Goal: Information Seeking & Learning: Find contact information

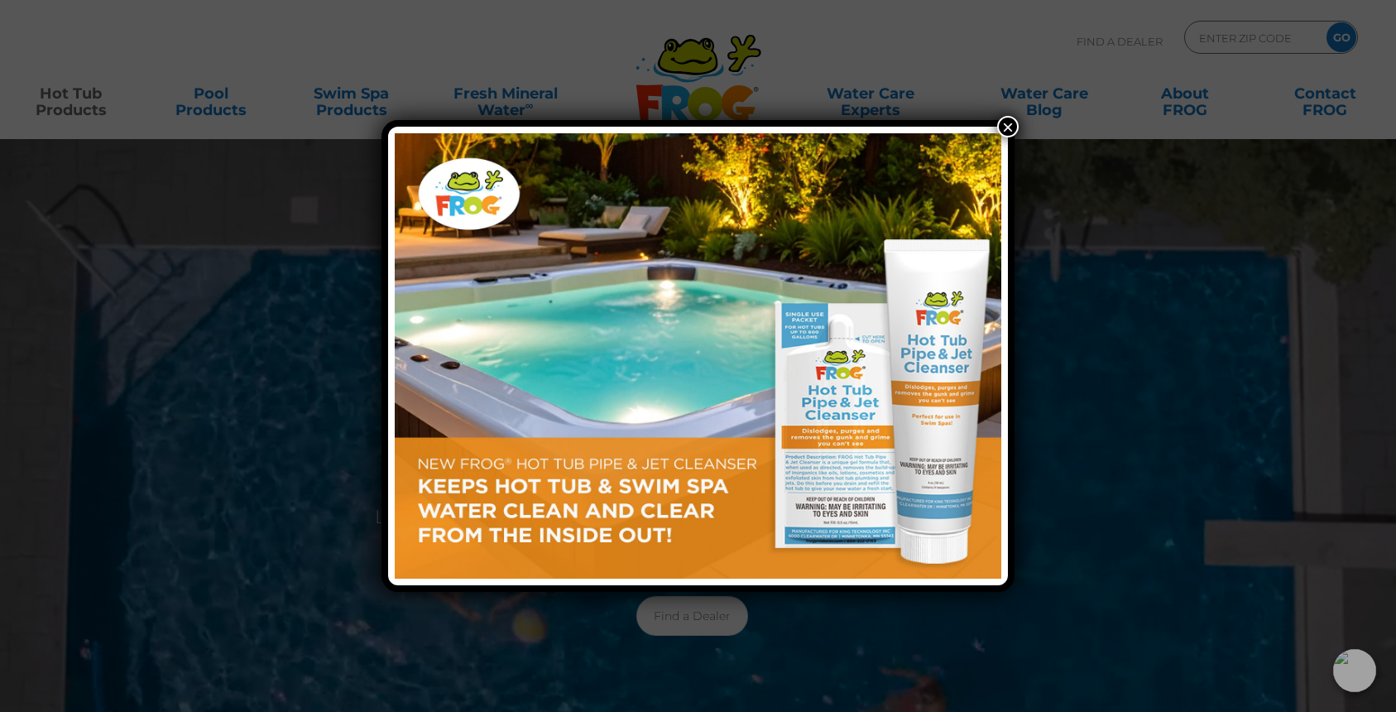
click at [1008, 122] on button "×" at bounding box center [1008, 127] width 22 height 22
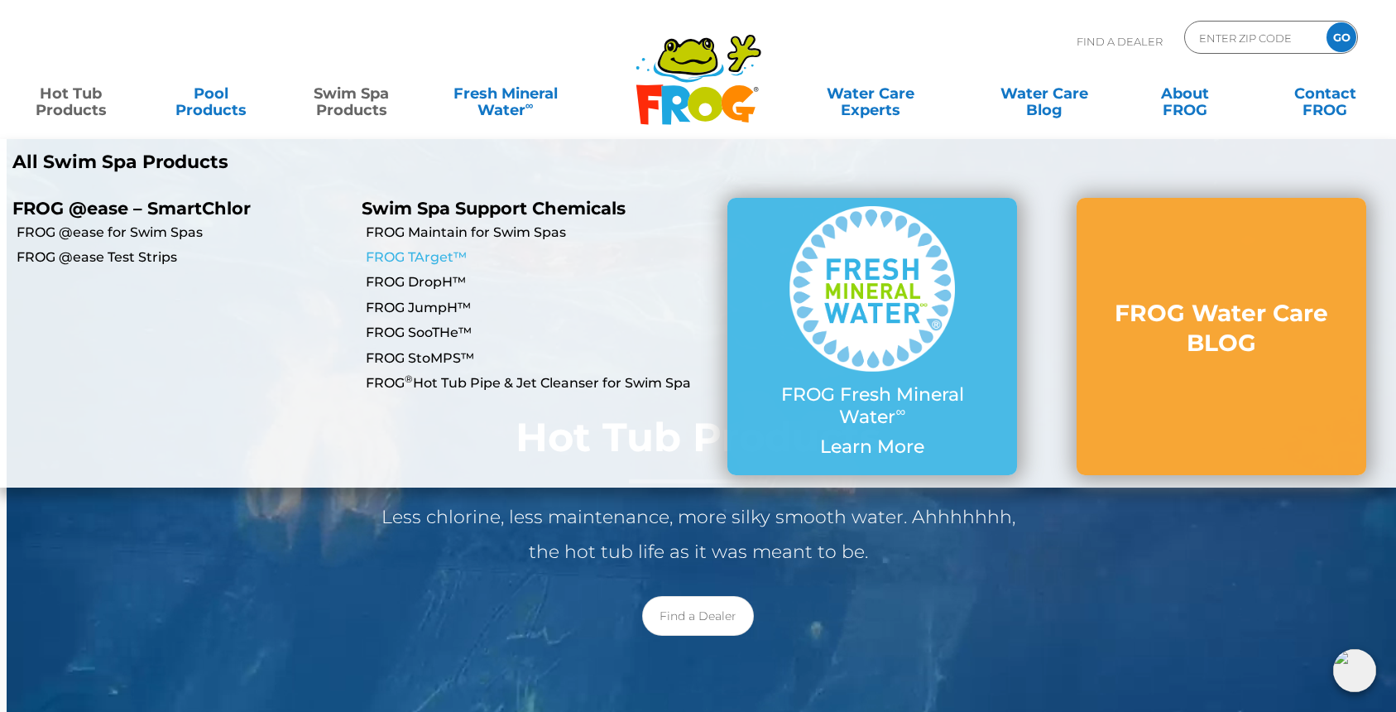
click at [411, 257] on link "FROG TArget™" at bounding box center [532, 257] width 333 height 18
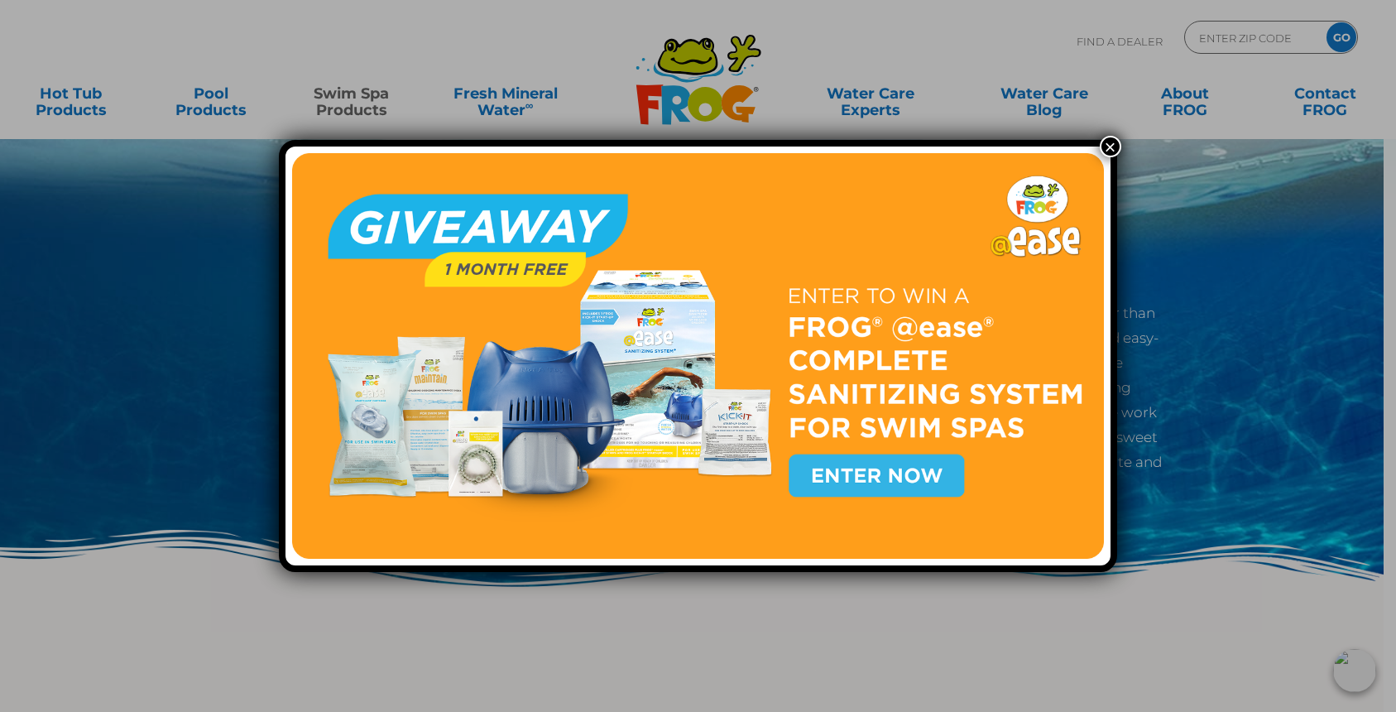
click at [1108, 145] on button "×" at bounding box center [1111, 147] width 22 height 22
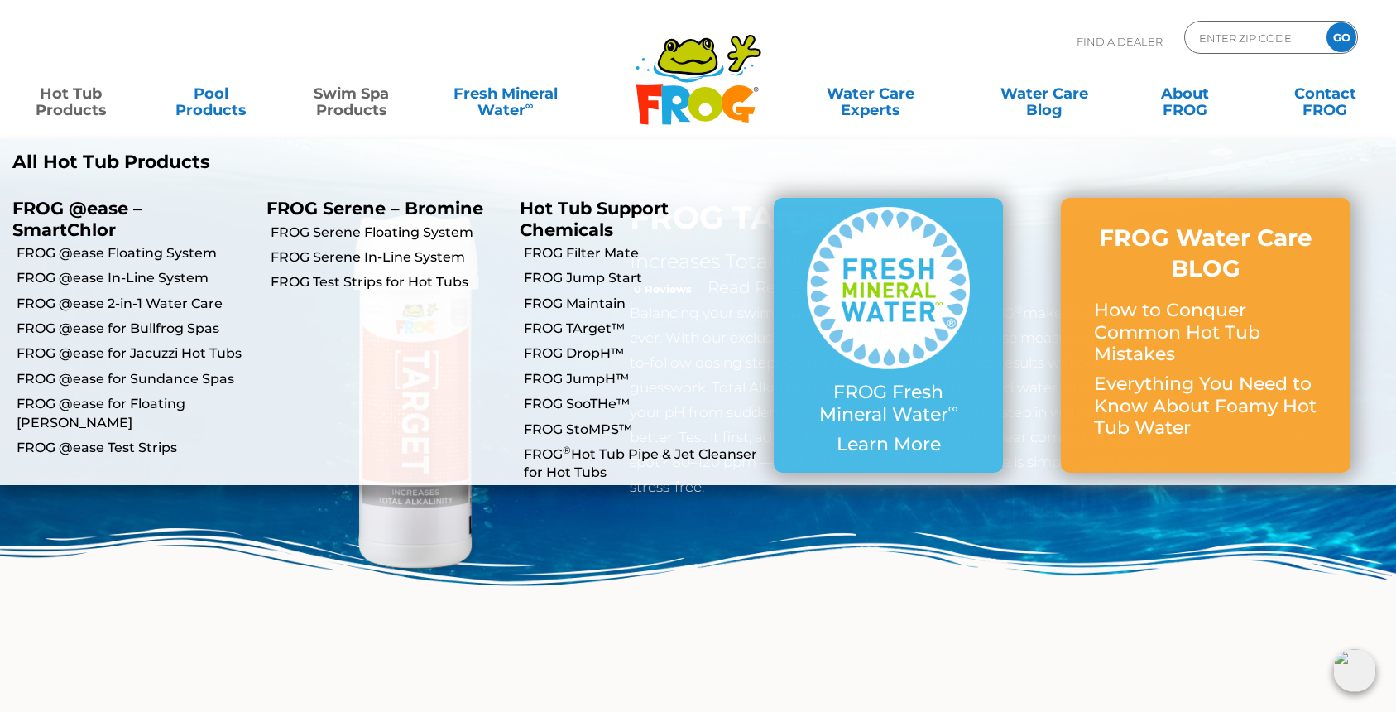
click at [76, 108] on link "Hot Tub Products" at bounding box center [71, 93] width 109 height 33
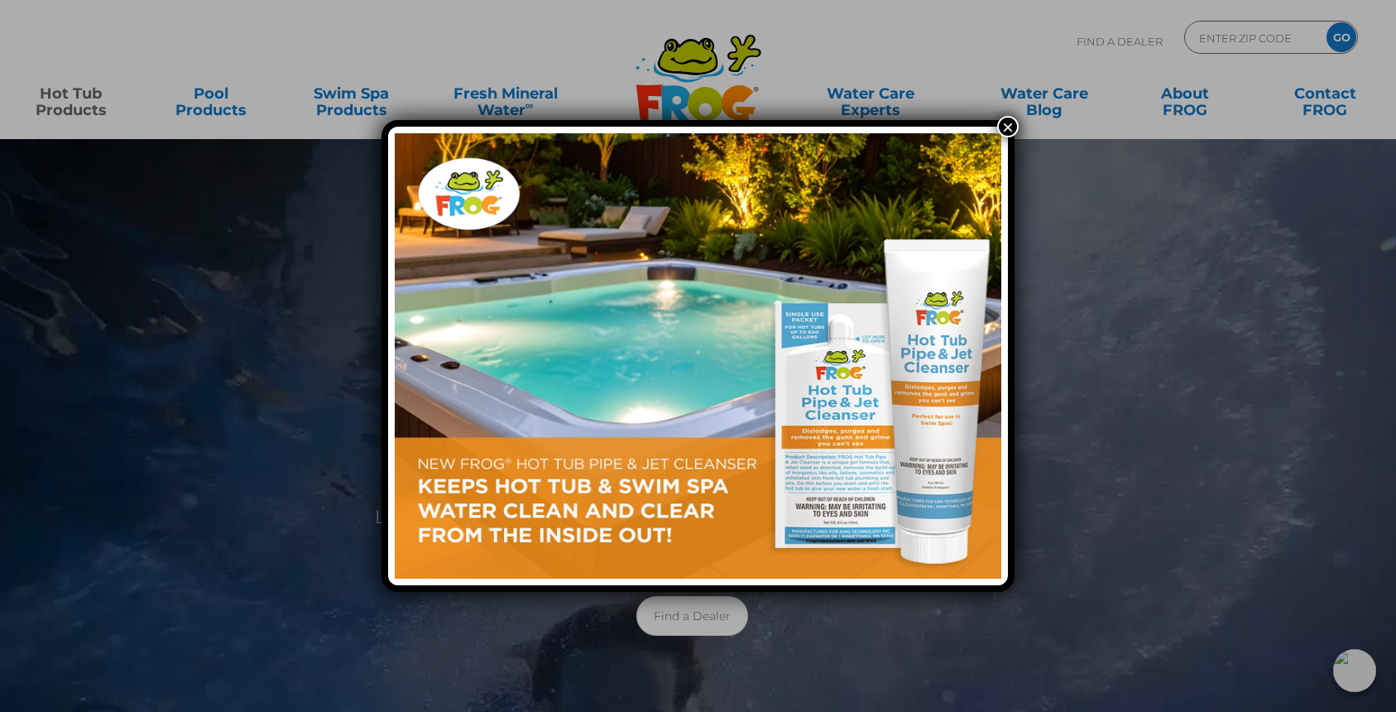
click at [1007, 130] on button "×" at bounding box center [1008, 127] width 22 height 22
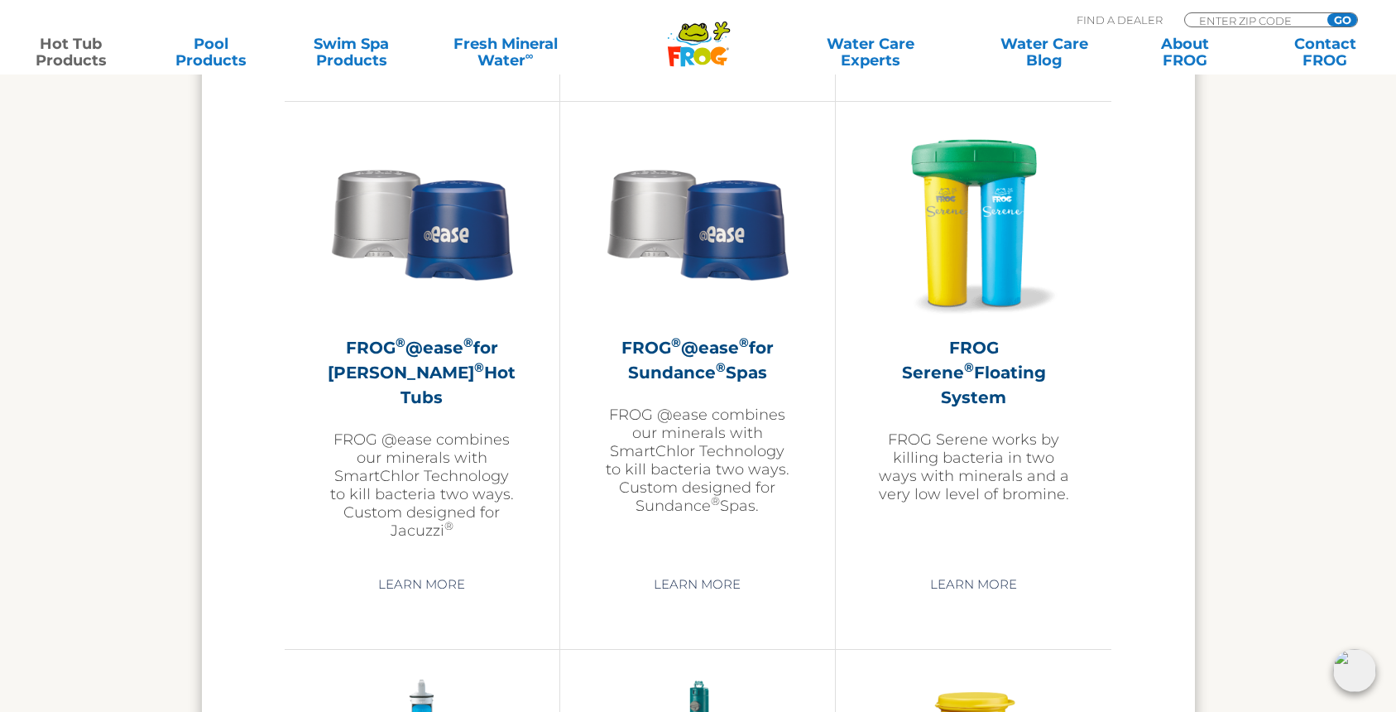
scroll to position [2936, 0]
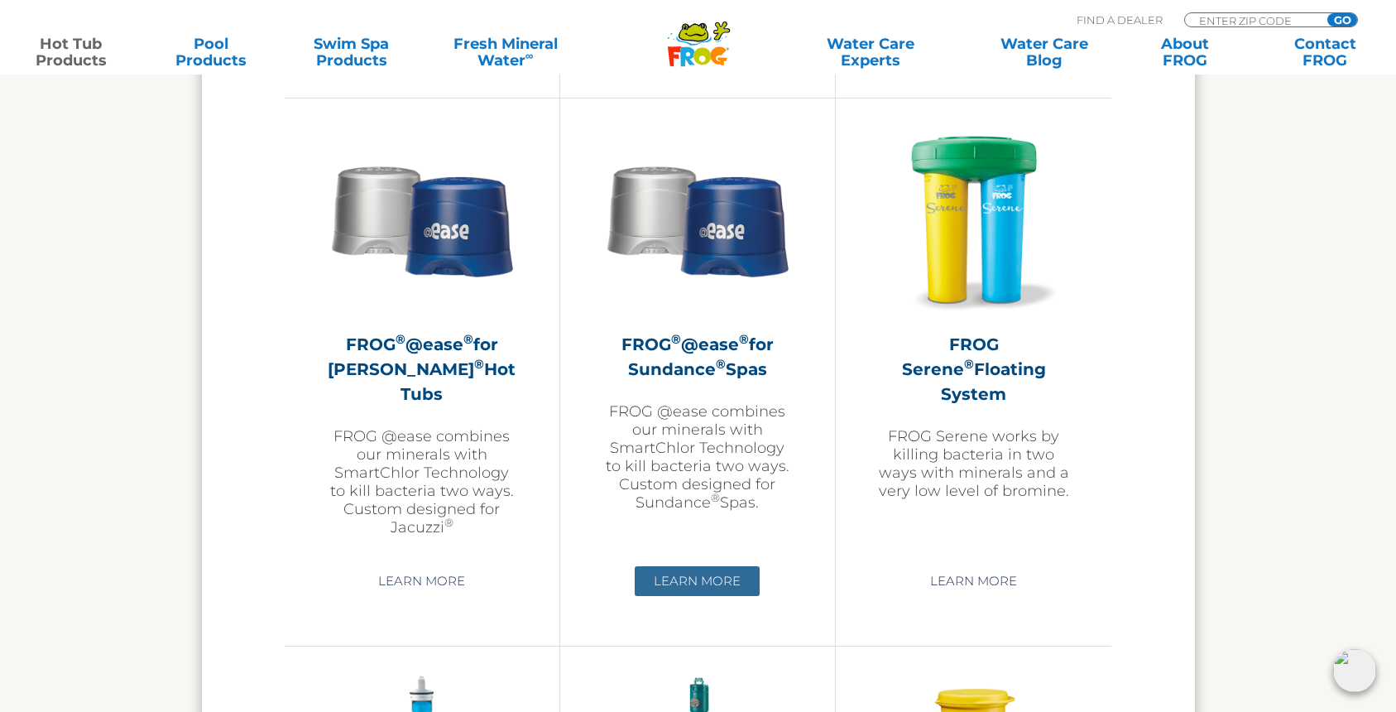
click at [733, 567] on link "Learn More" at bounding box center [697, 581] width 125 height 30
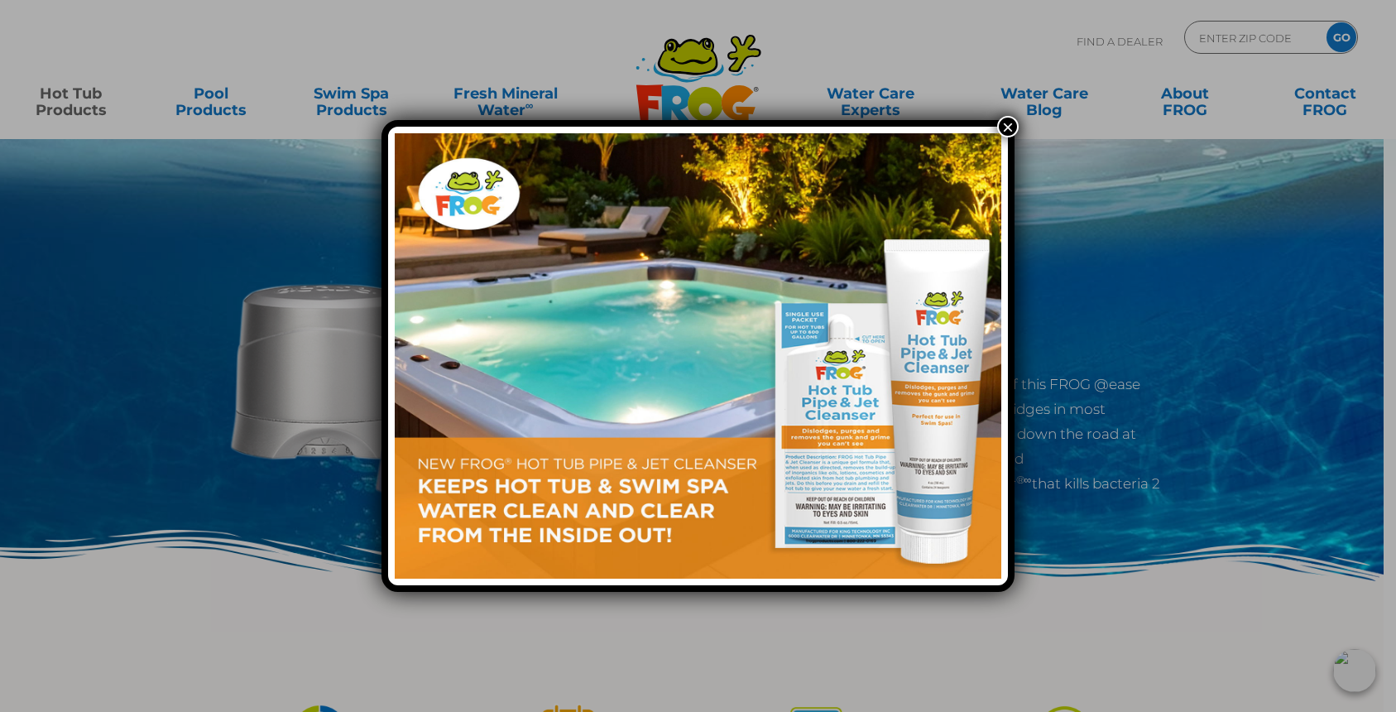
click at [1007, 126] on button "×" at bounding box center [1008, 127] width 22 height 22
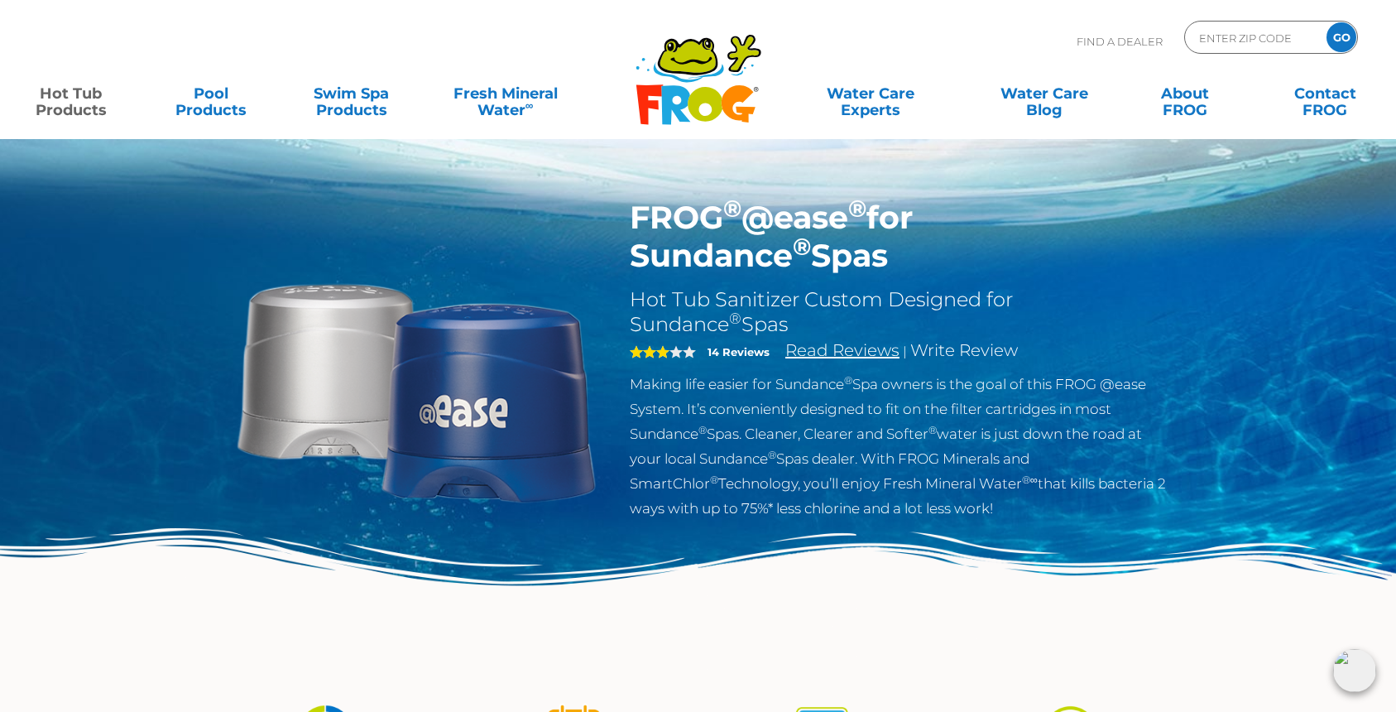
click at [827, 349] on link "Read Reviews" at bounding box center [843, 350] width 114 height 20
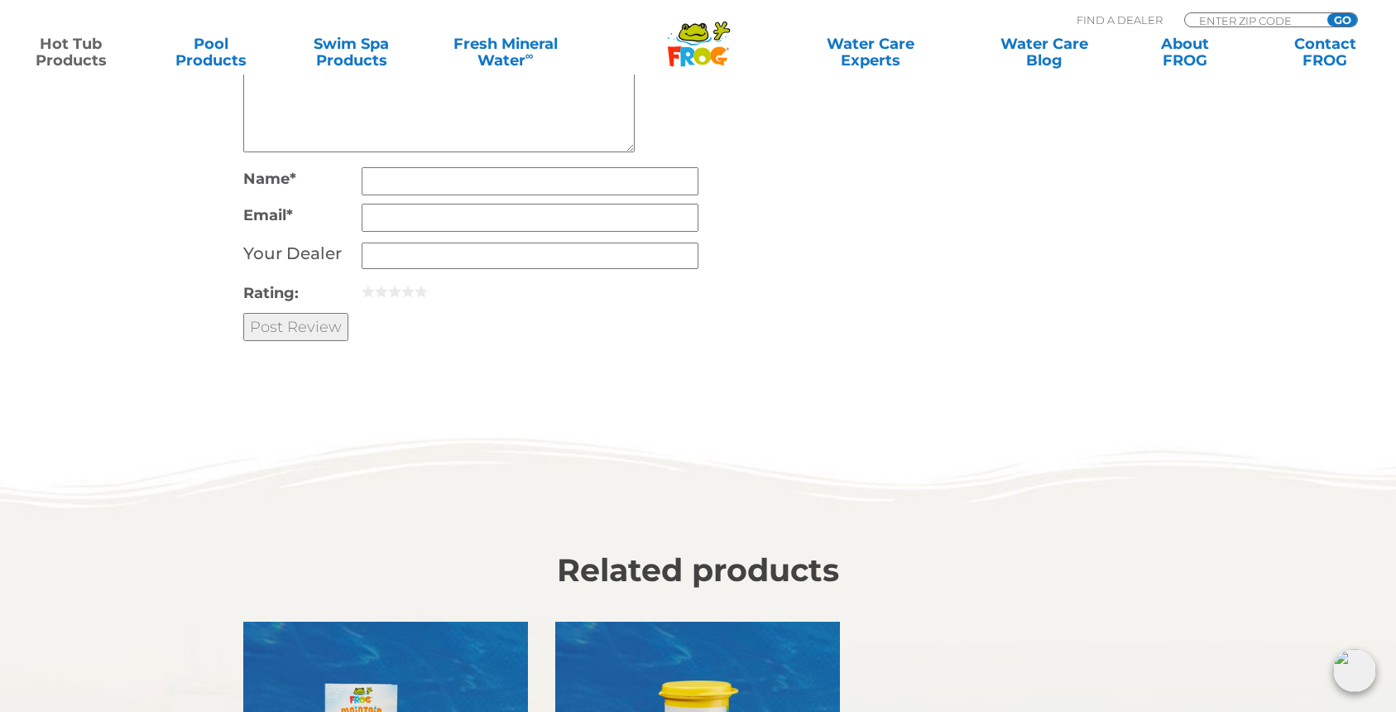
scroll to position [4466, 0]
click at [1224, 22] on input "ENTER ZIP CODE" at bounding box center [1254, 20] width 112 height 14
type input "93110"
click at [1328, 13] on input "GO" at bounding box center [1343, 19] width 30 height 13
click at [1344, 20] on input "GO" at bounding box center [1343, 19] width 30 height 13
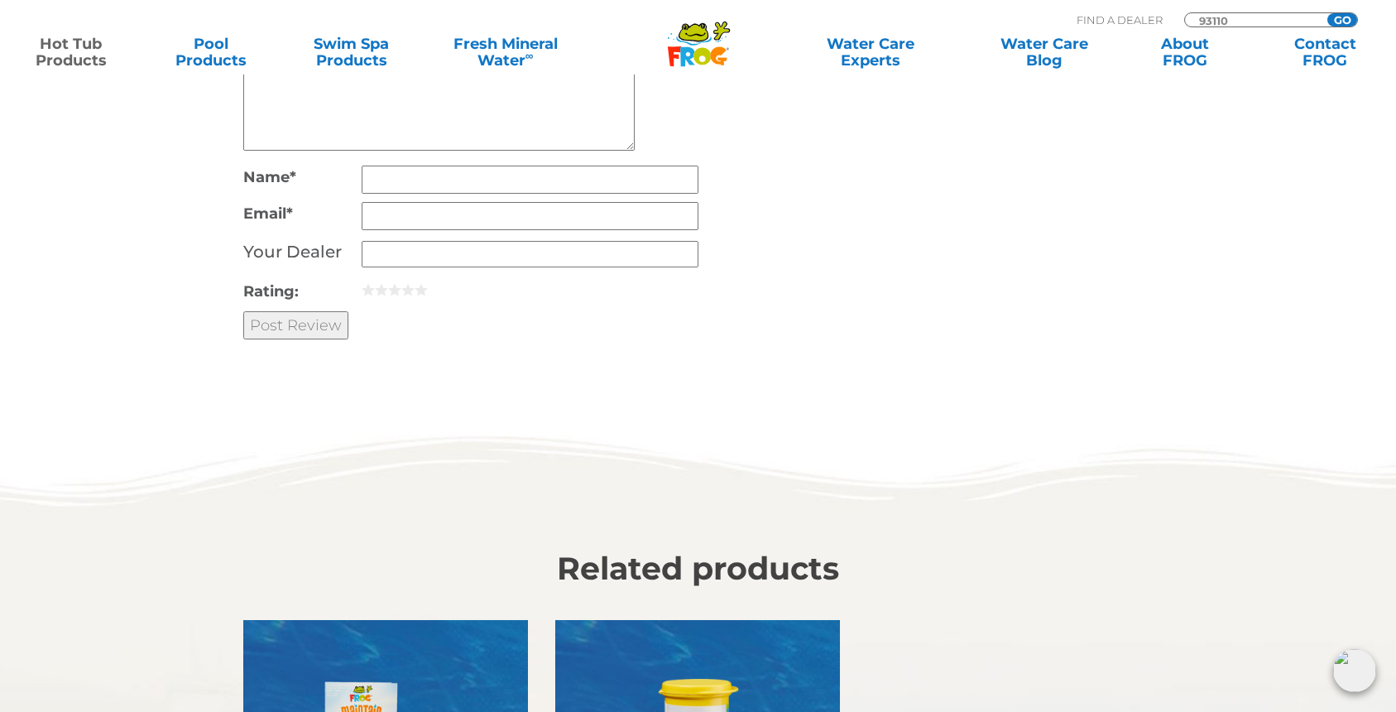
click at [1336, 18] on input "GO" at bounding box center [1343, 19] width 30 height 13
click at [1267, 18] on input "93110" at bounding box center [1254, 20] width 112 height 14
click at [1328, 13] on input "GO" at bounding box center [1343, 19] width 30 height 13
click at [1345, 20] on input "GO" at bounding box center [1343, 19] width 30 height 13
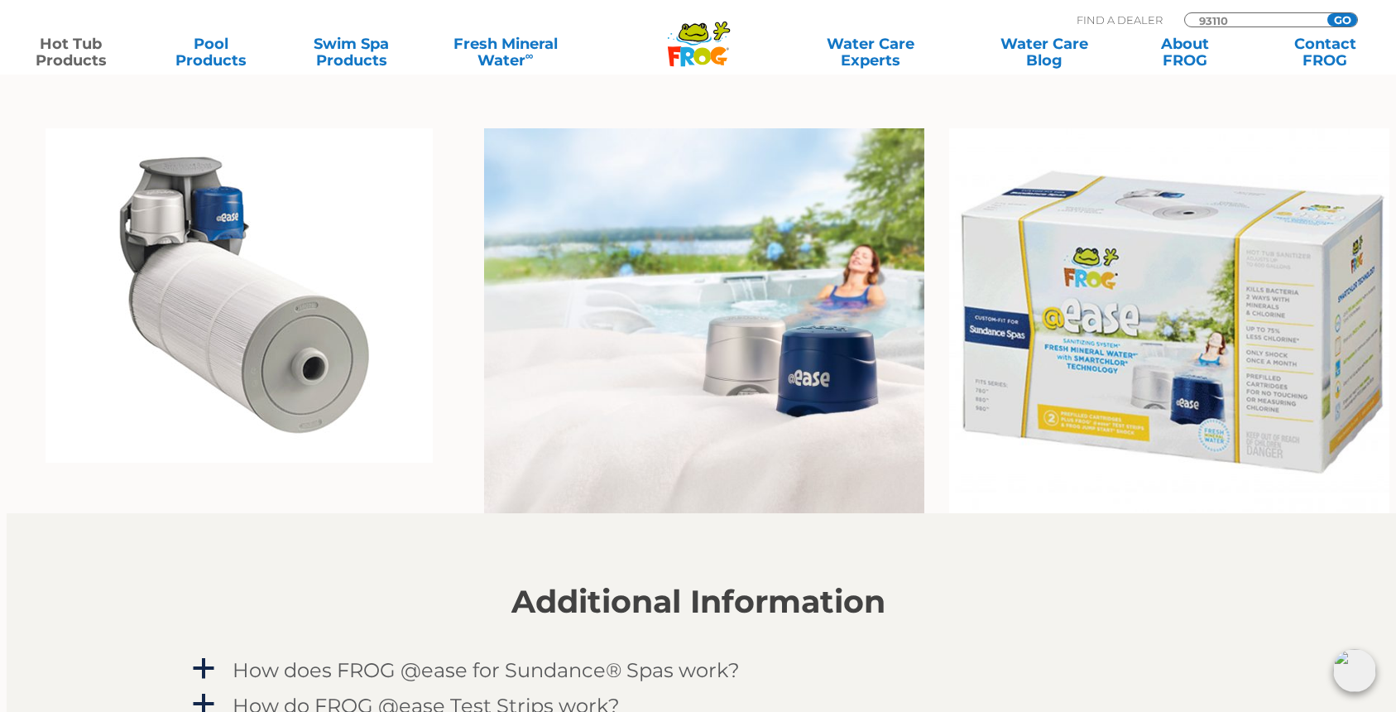
scroll to position [1113, 0]
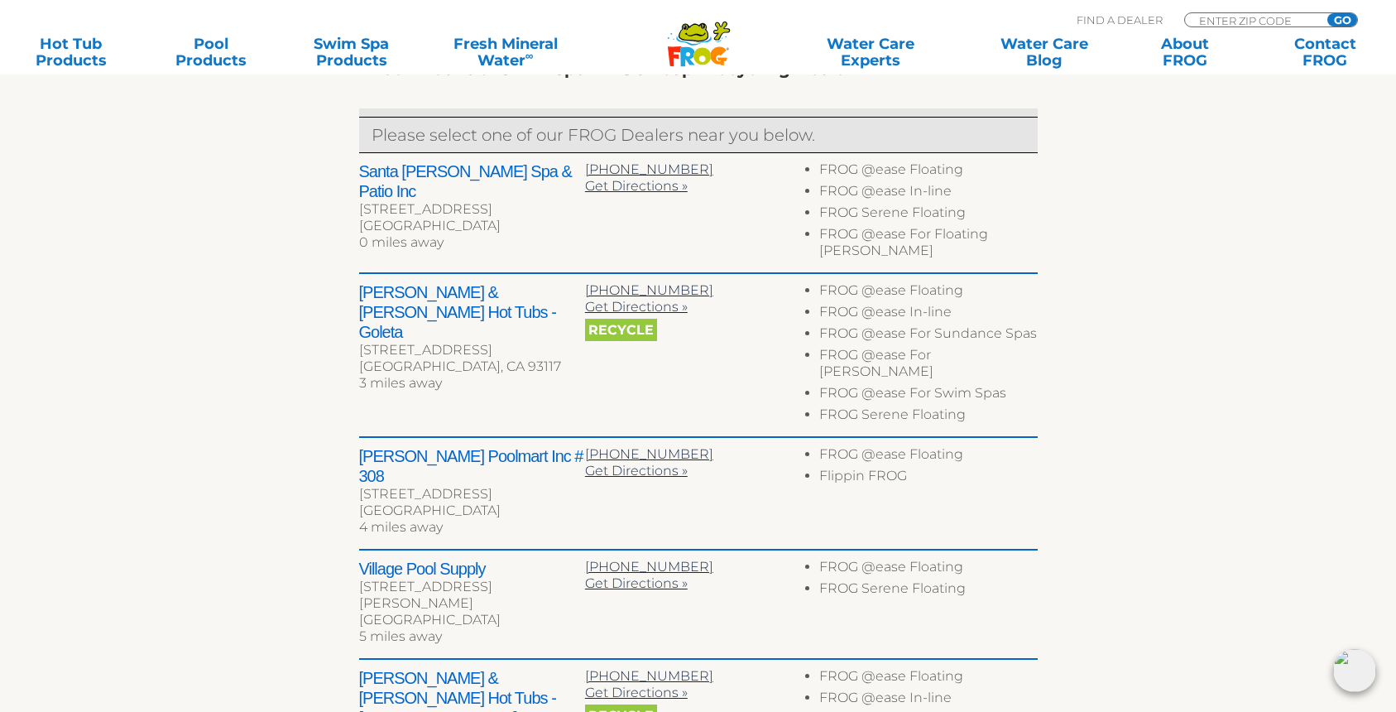
scroll to position [647, 0]
